Goal: Task Accomplishment & Management: Use online tool/utility

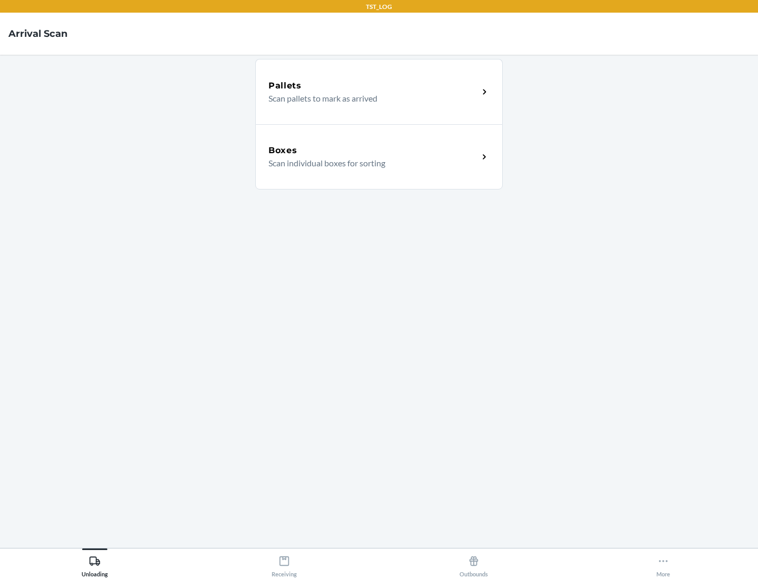
click at [373, 151] on div "Boxes" at bounding box center [373, 150] width 210 height 13
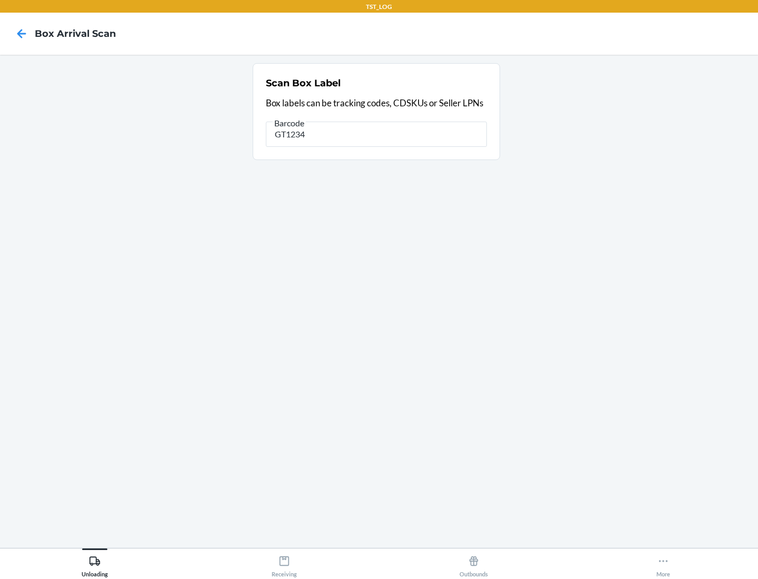
type input "GT1234"
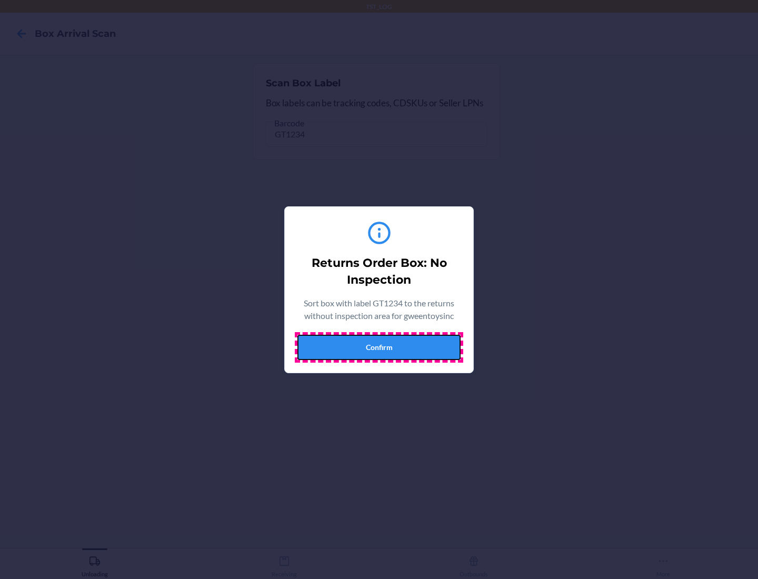
click at [379, 347] on button "Confirm" at bounding box center [378, 347] width 163 height 25
